Goal: Information Seeking & Learning: Learn about a topic

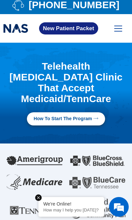
scroll to position [5, 0]
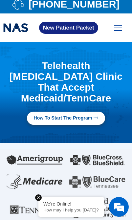
click at [88, 112] on link "How to Start the program" at bounding box center [66, 118] width 78 height 13
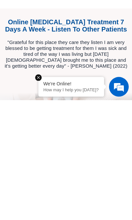
scroll to position [354, 0]
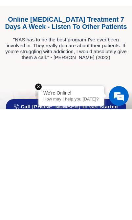
click at [116, 148] on div ""NAS has to be the best program I've ever been involved in. They really do care…" at bounding box center [66, 176] width 126 height 56
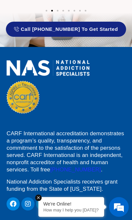
scroll to position [542, 0]
click at [123, 161] on p "CARF International accreditation demonstrates a program’s quality, transparency…" at bounding box center [66, 152] width 119 height 44
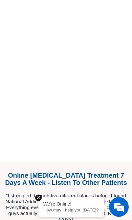
scroll to position [309, 0]
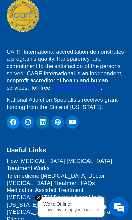
scroll to position [625, 0]
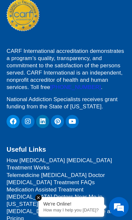
click at [10, 120] on icon at bounding box center [13, 121] width 7 height 7
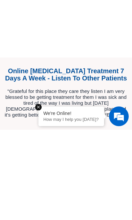
scroll to position [414, 0]
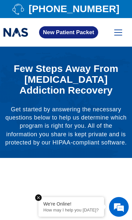
click at [113, 89] on h1 "Few Steps Away From [MEDICAL_DATA] Addiction Recovery" at bounding box center [66, 79] width 126 height 33
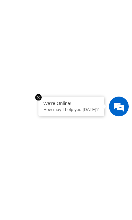
scroll to position [214, 0]
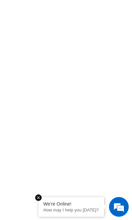
click at [2, 138] on div at bounding box center [66, 191] width 132 height 463
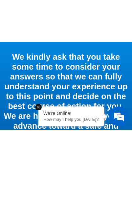
scroll to position [523, 0]
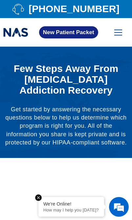
click at [116, 33] on span at bounding box center [118, 32] width 8 height 1
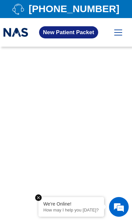
click at [85, 30] on span "New Patient Packet" at bounding box center [68, 33] width 51 height 6
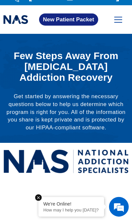
click at [116, 21] on label at bounding box center [118, 20] width 8 height 6
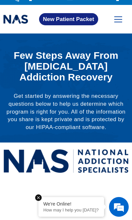
click at [121, 22] on span at bounding box center [118, 22] width 8 height 1
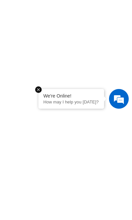
scroll to position [551, 0]
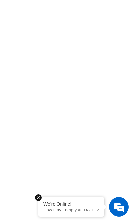
scroll to position [521, 0]
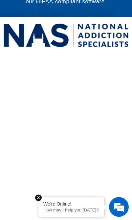
scroll to position [0, 0]
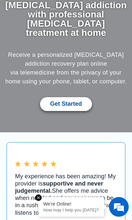
scroll to position [79, 0]
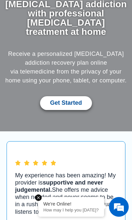
click at [79, 100] on span "Get Started" at bounding box center [66, 103] width 32 height 7
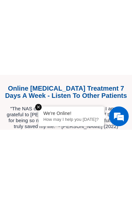
scroll to position [311, 0]
